Goal: Information Seeking & Learning: Learn about a topic

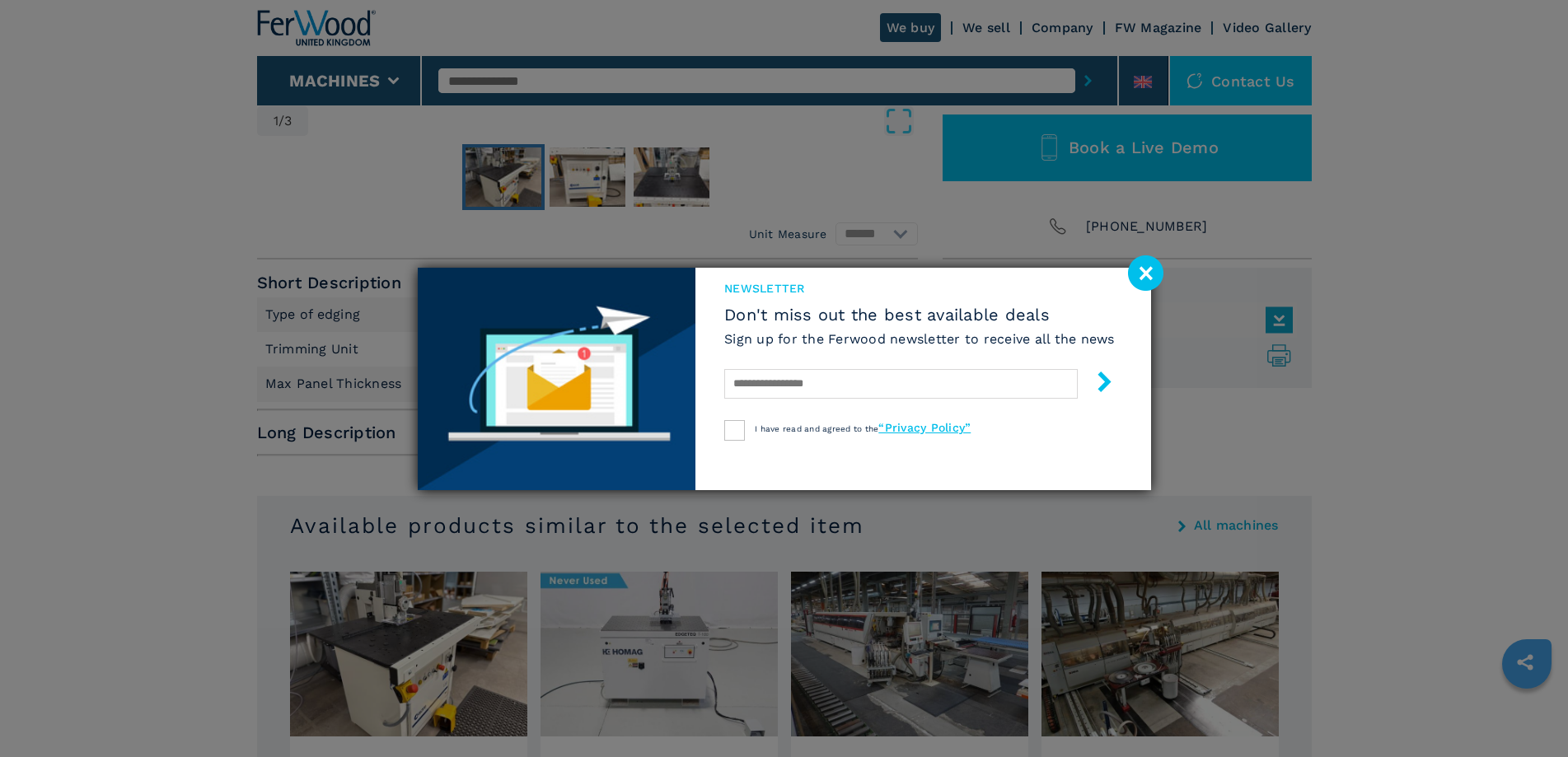
scroll to position [577, 0]
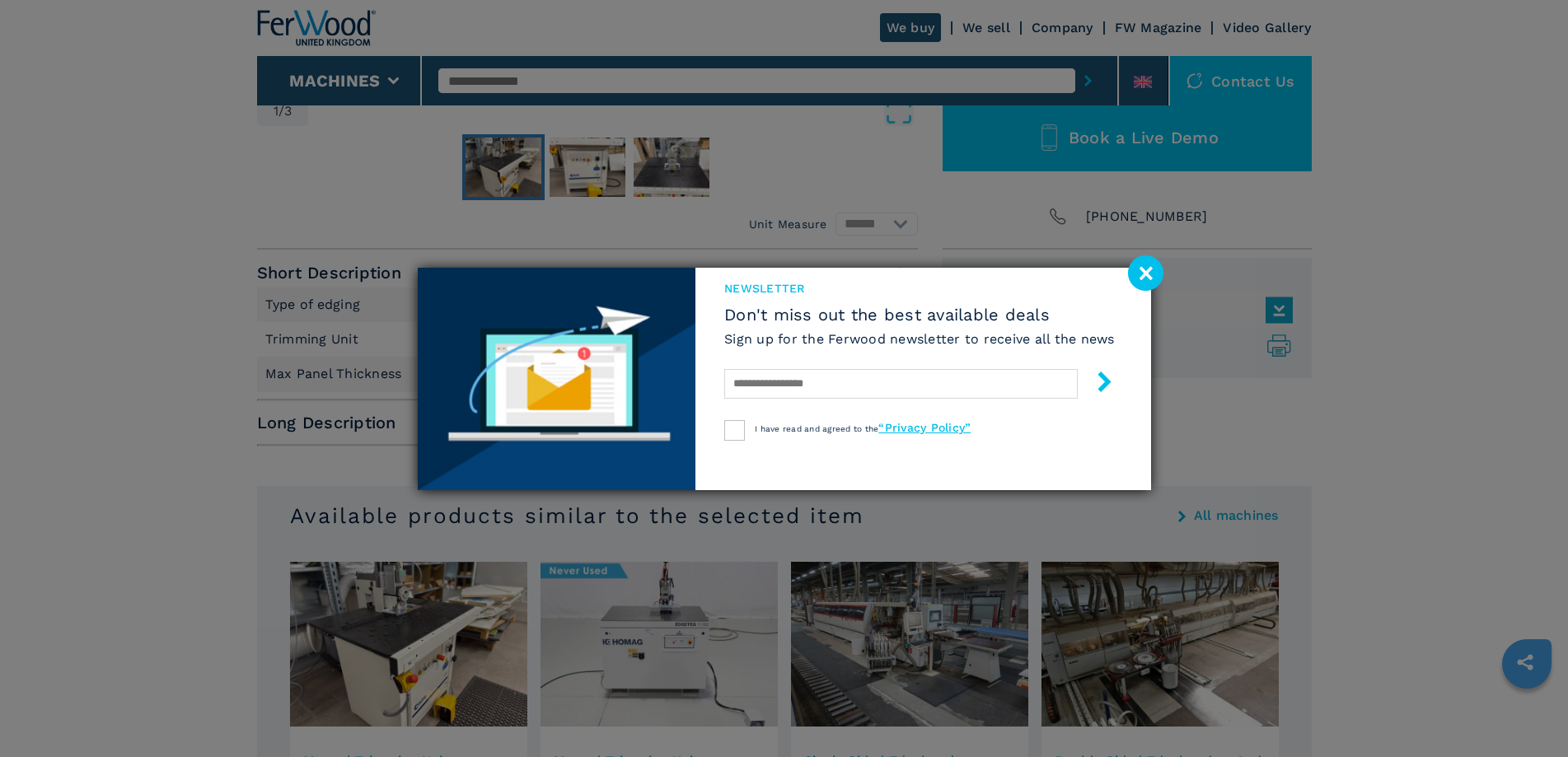
click at [1143, 270] on image at bounding box center [1146, 273] width 35 height 35
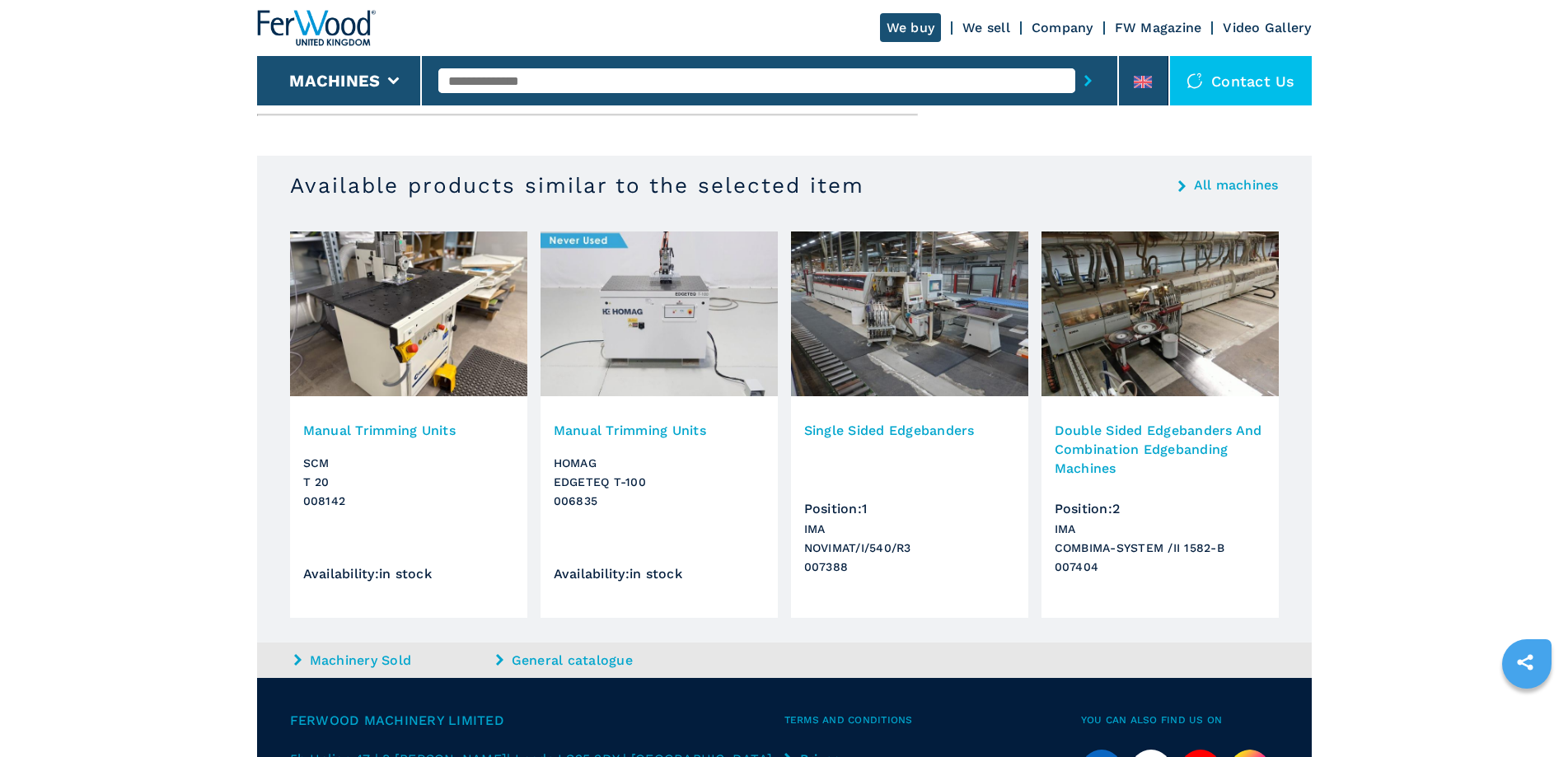
scroll to position [988, 0]
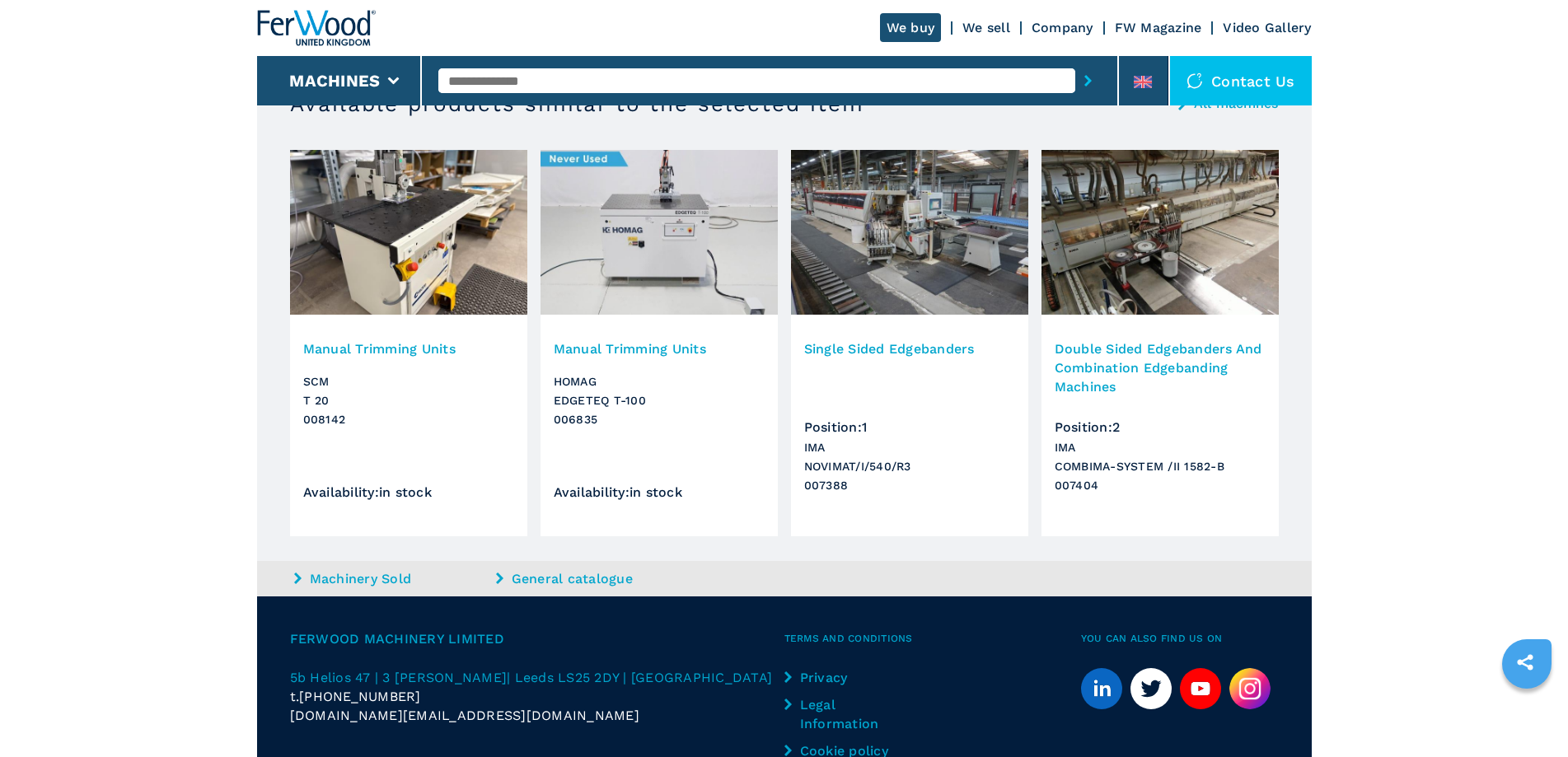
click at [403, 349] on h3 "Manual Trimming Units" at bounding box center [409, 349] width 211 height 19
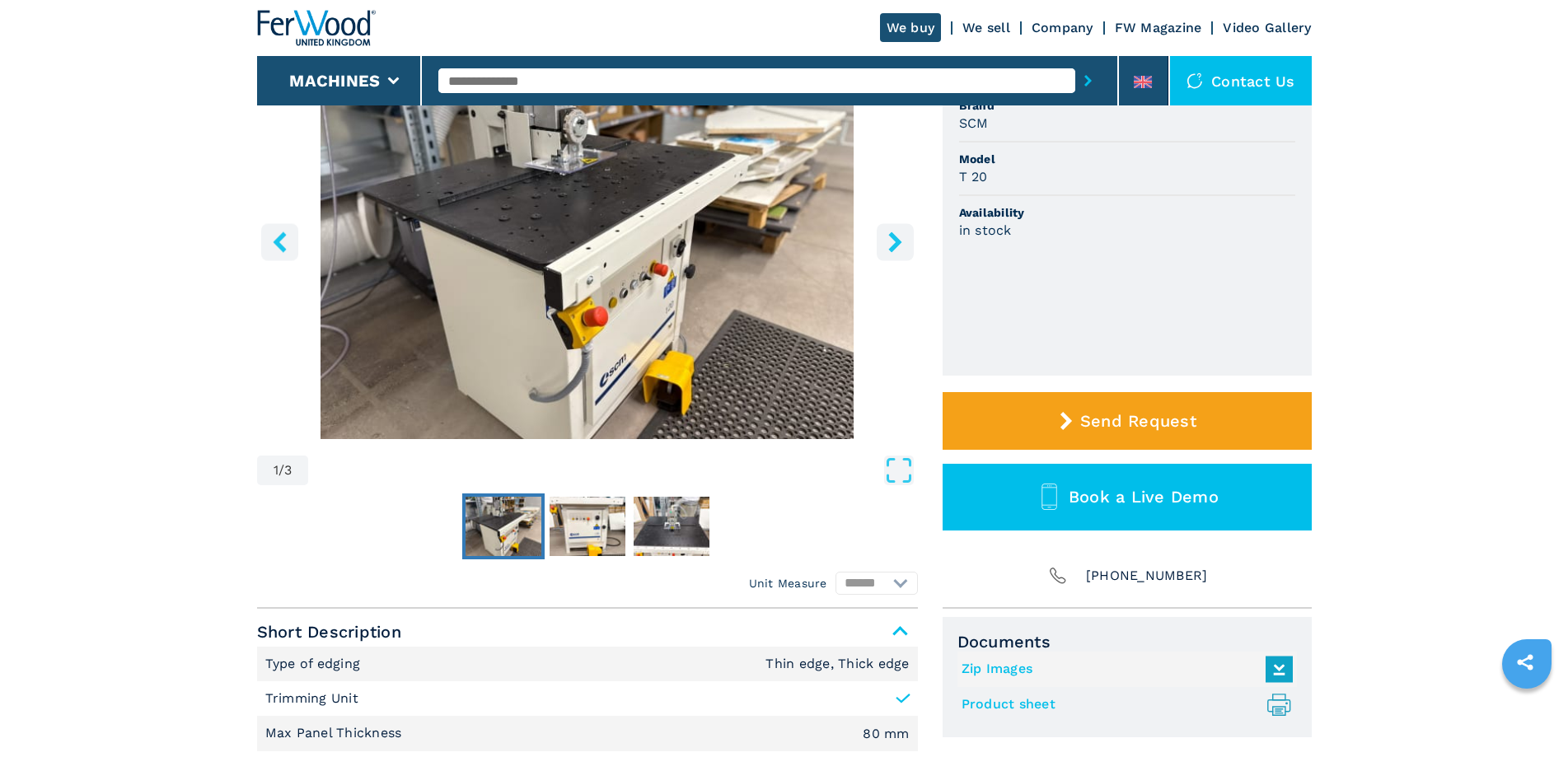
scroll to position [247, 0]
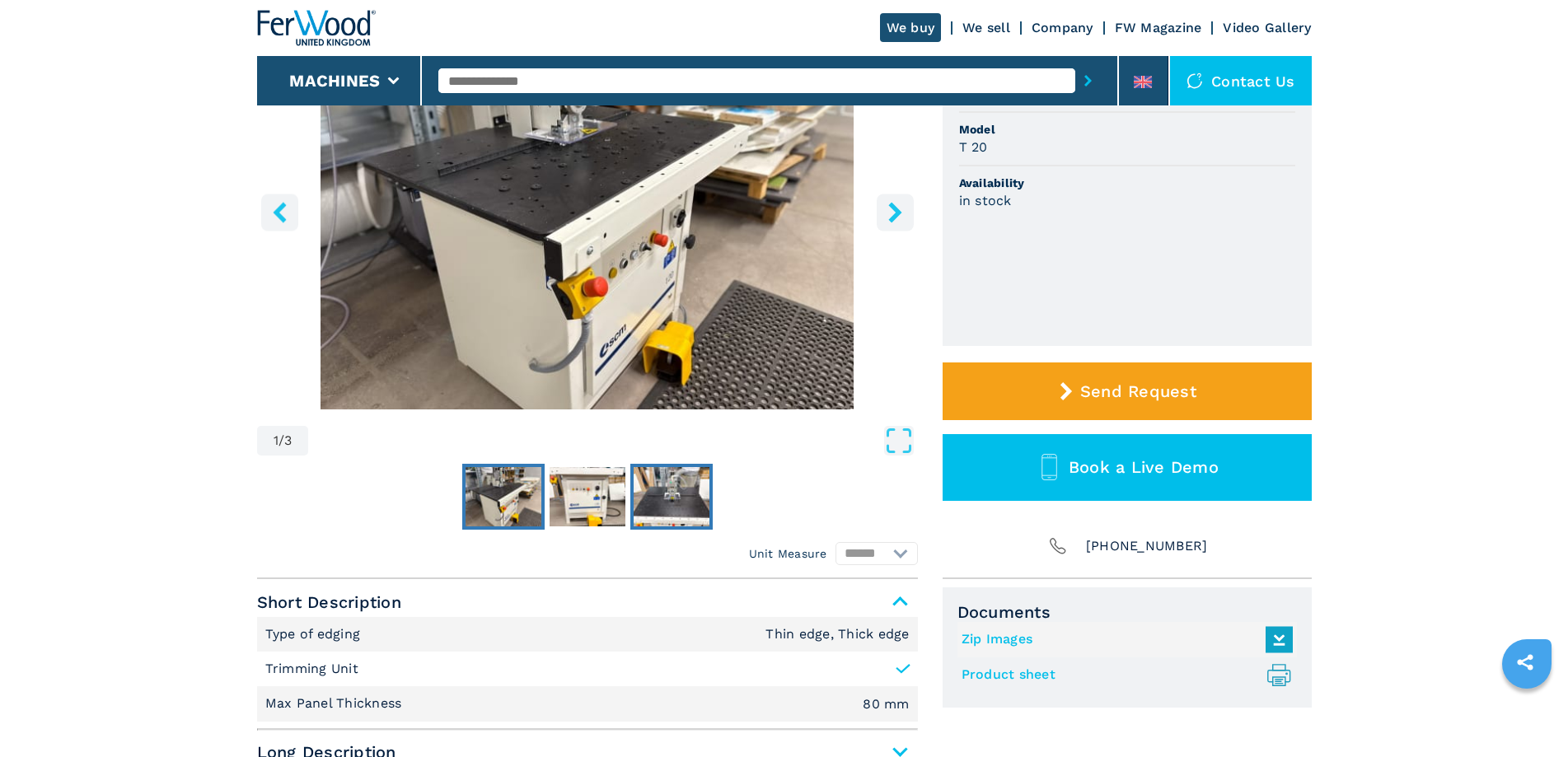
click at [672, 492] on img "Go to Slide 3" at bounding box center [672, 496] width 76 height 59
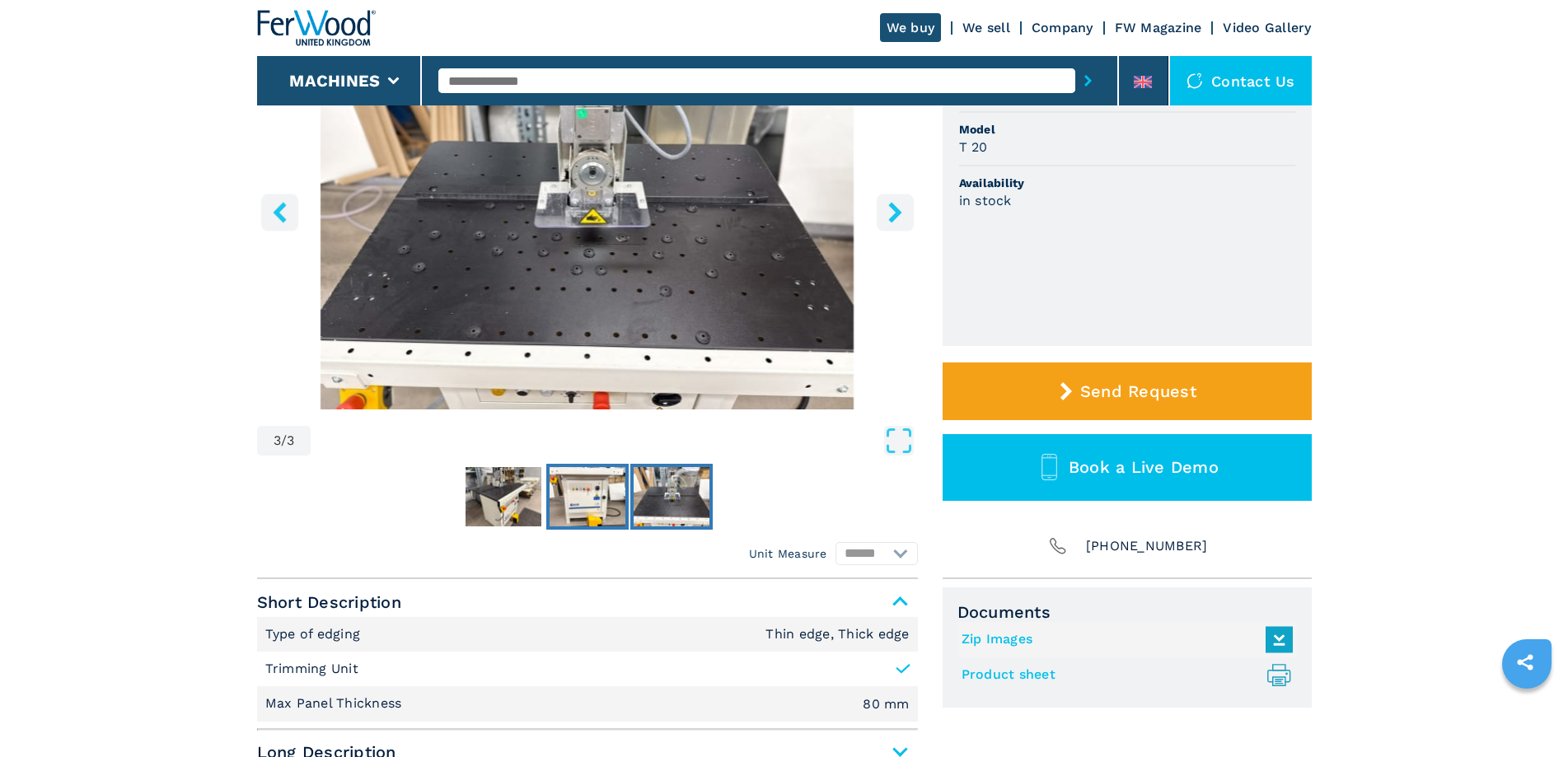
click at [592, 508] on img "Go to Slide 2" at bounding box center [587, 496] width 76 height 59
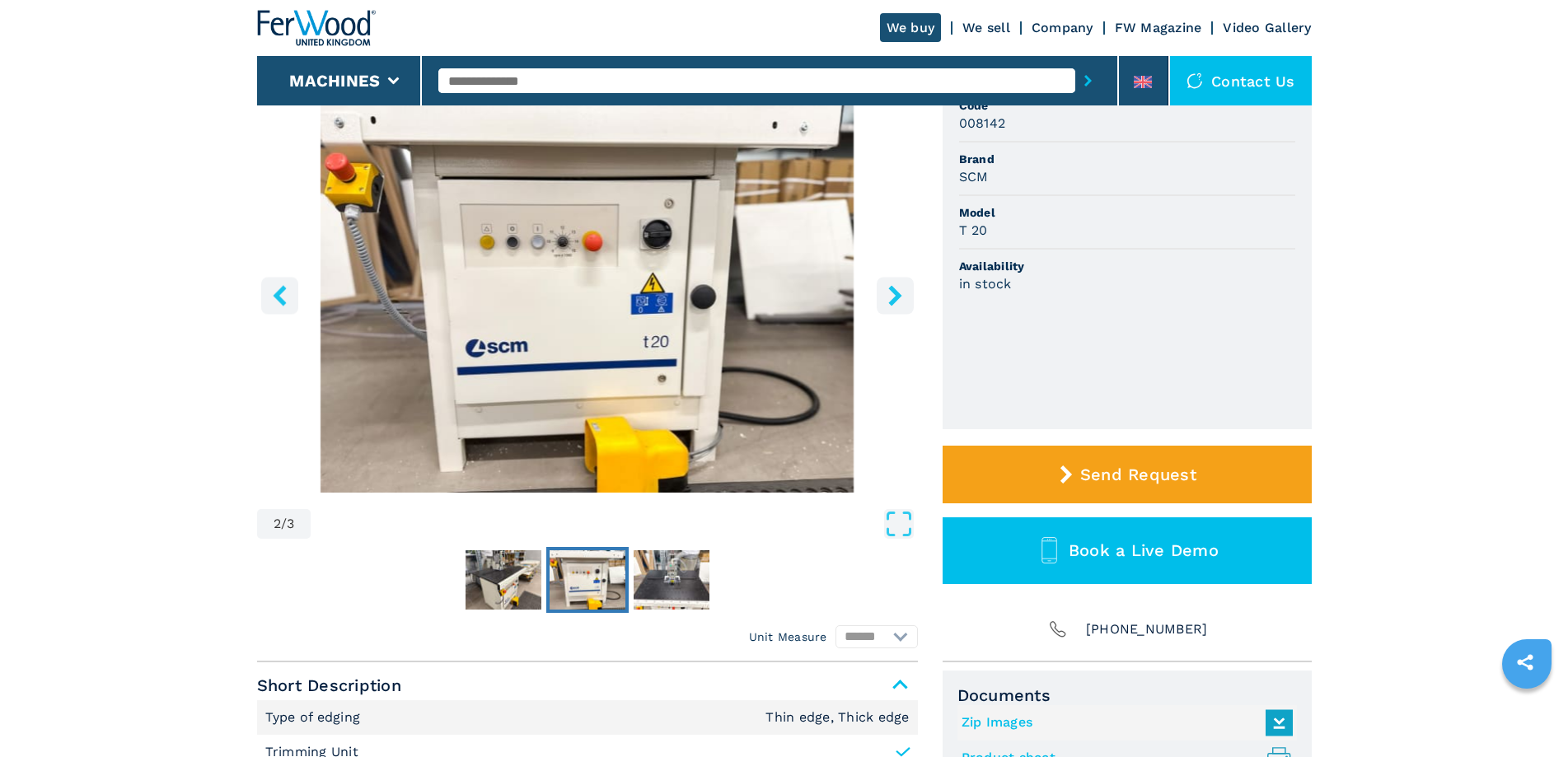
scroll to position [164, 0]
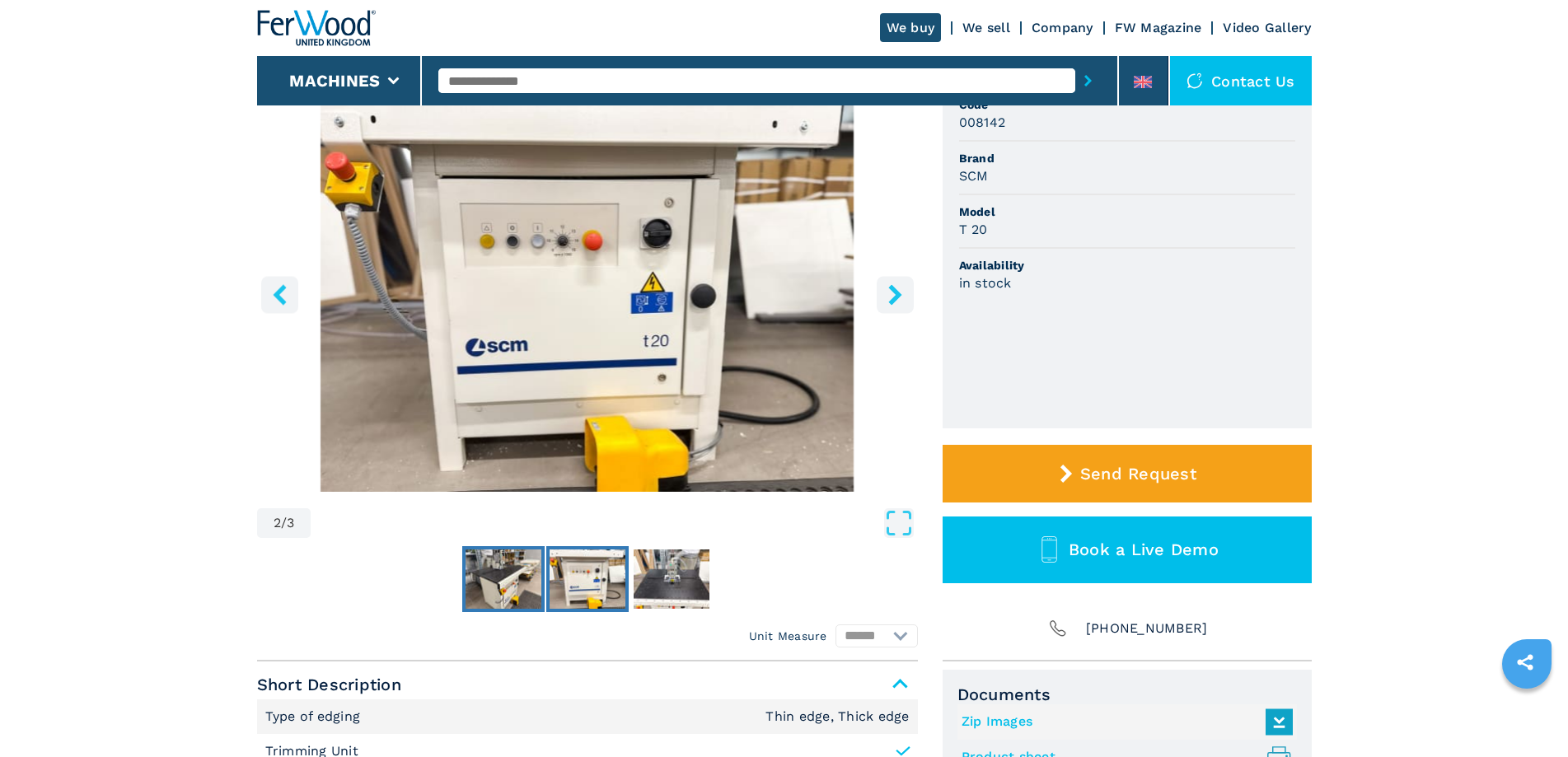
click at [511, 583] on img "Go to Slide 1" at bounding box center [503, 579] width 76 height 59
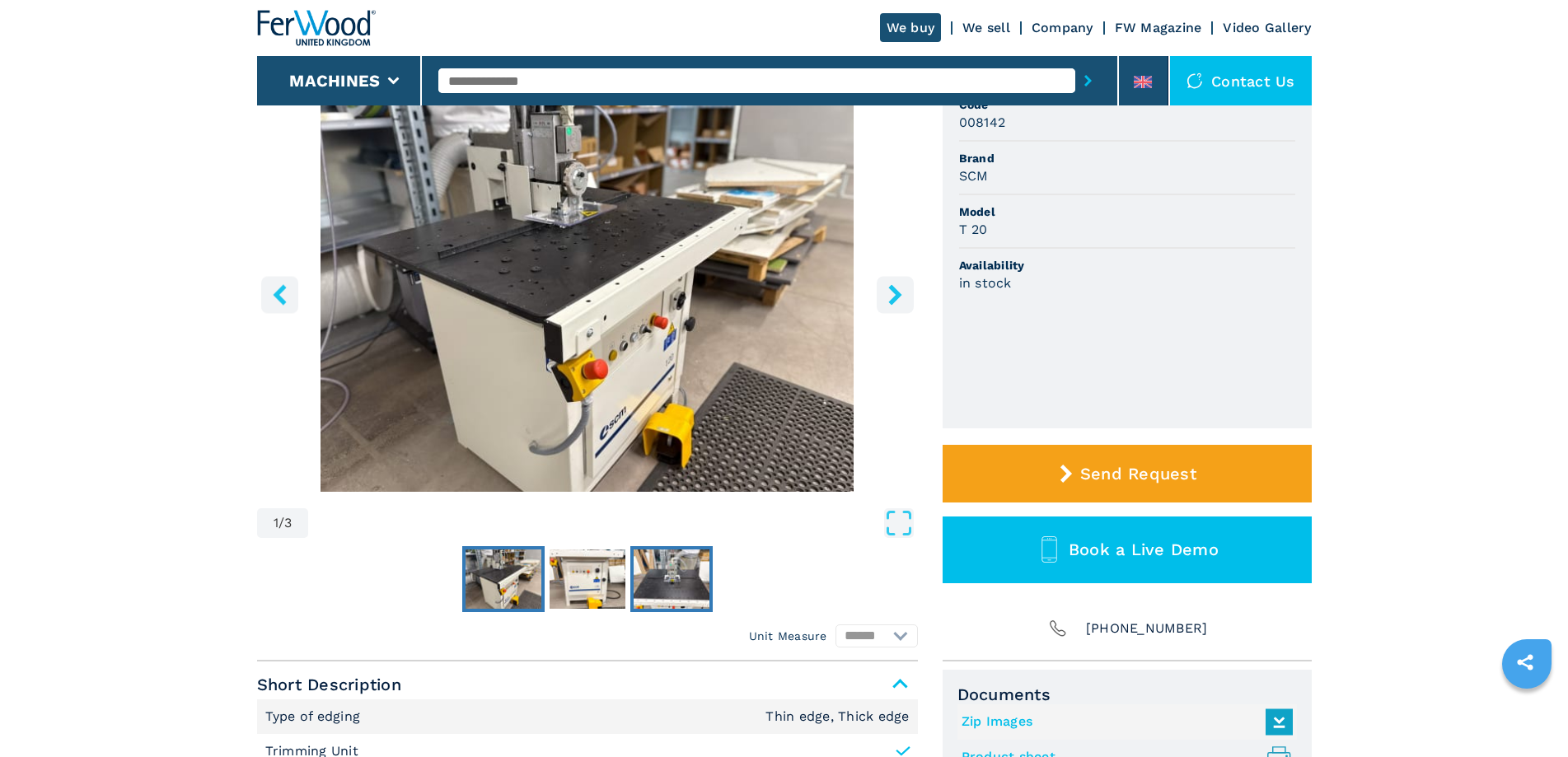
click at [664, 571] on img "Go to Slide 3" at bounding box center [672, 579] width 76 height 59
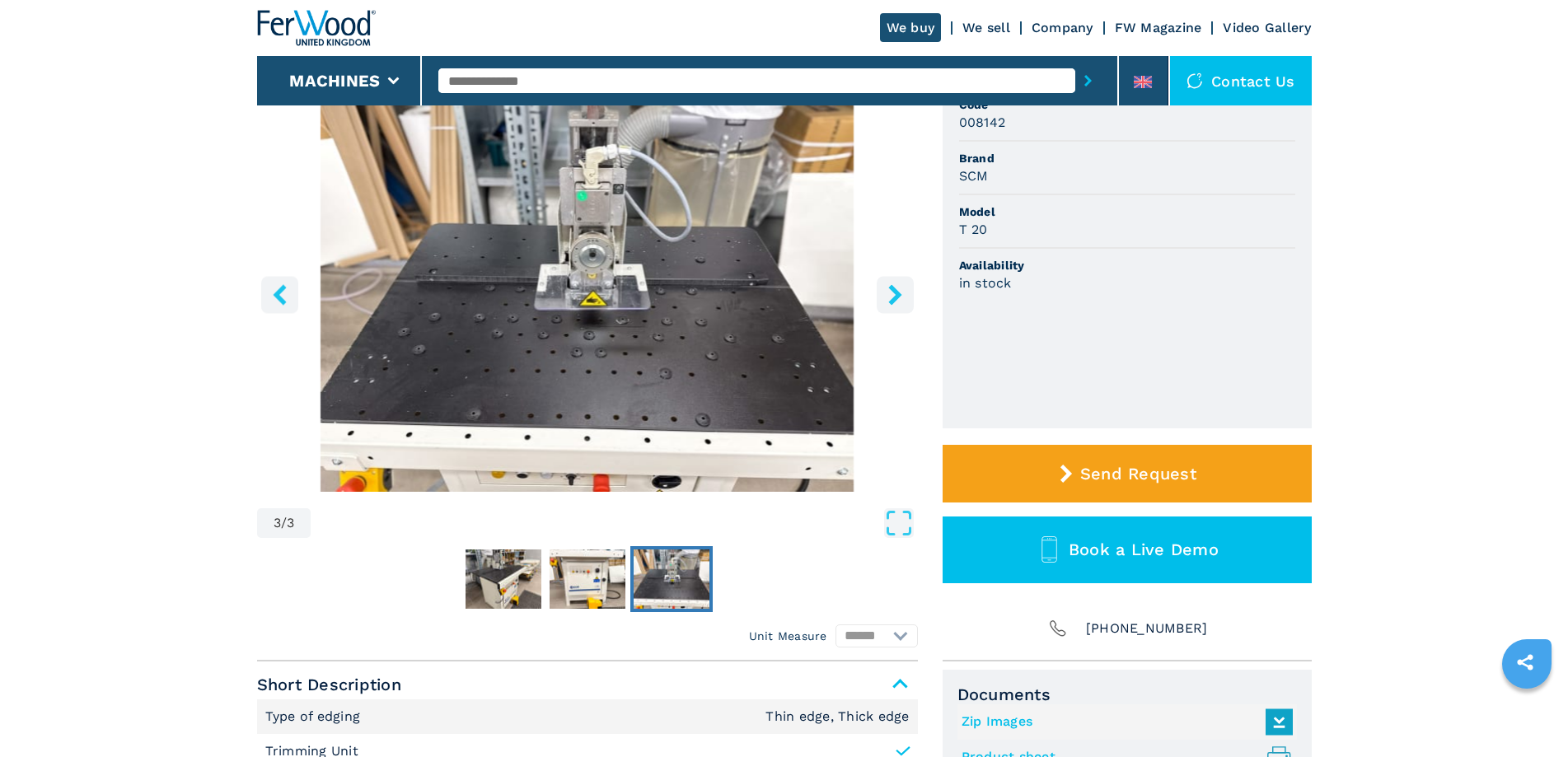
scroll to position [247, 0]
